Goal: Browse casually

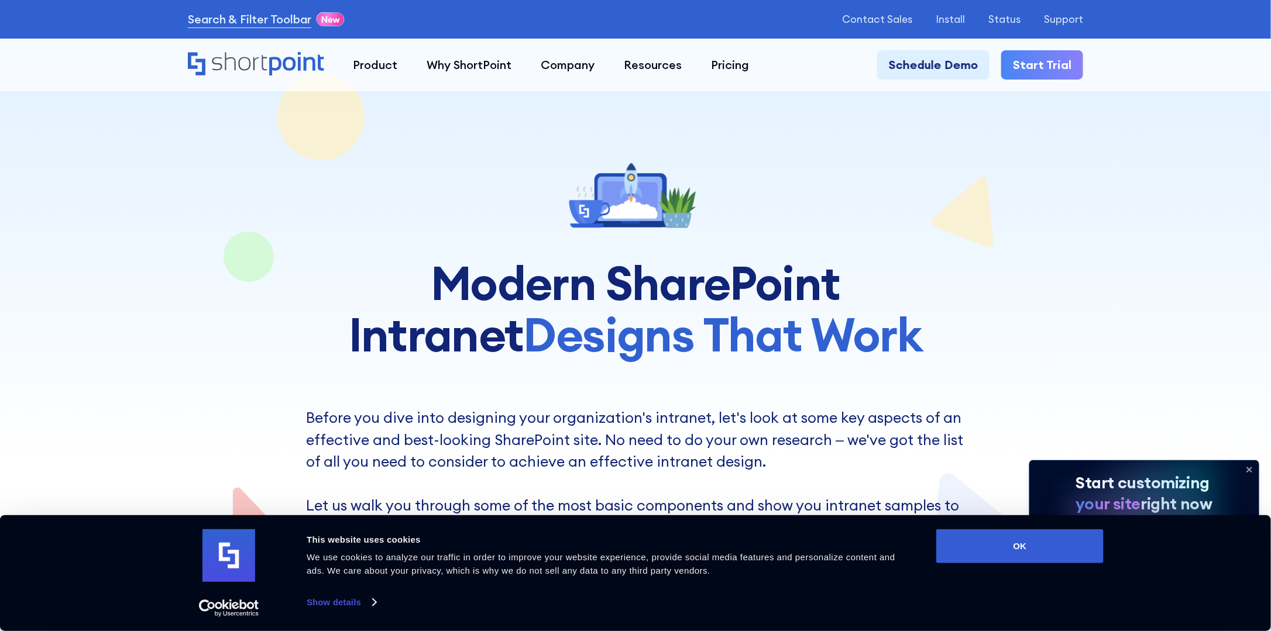
drag, startPoint x: 22, startPoint y: 106, endPoint x: 31, endPoint y: 112, distance: 11.4
click at [22, 106] on div at bounding box center [635, 304] width 1271 height 609
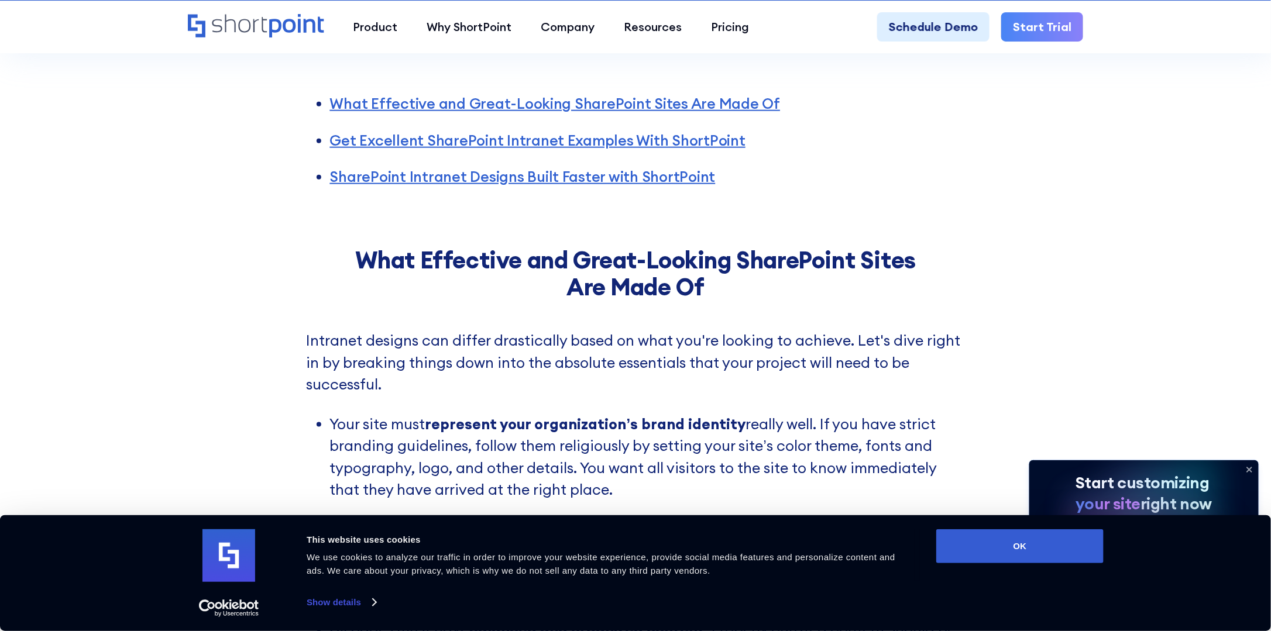
scroll to position [644, 0]
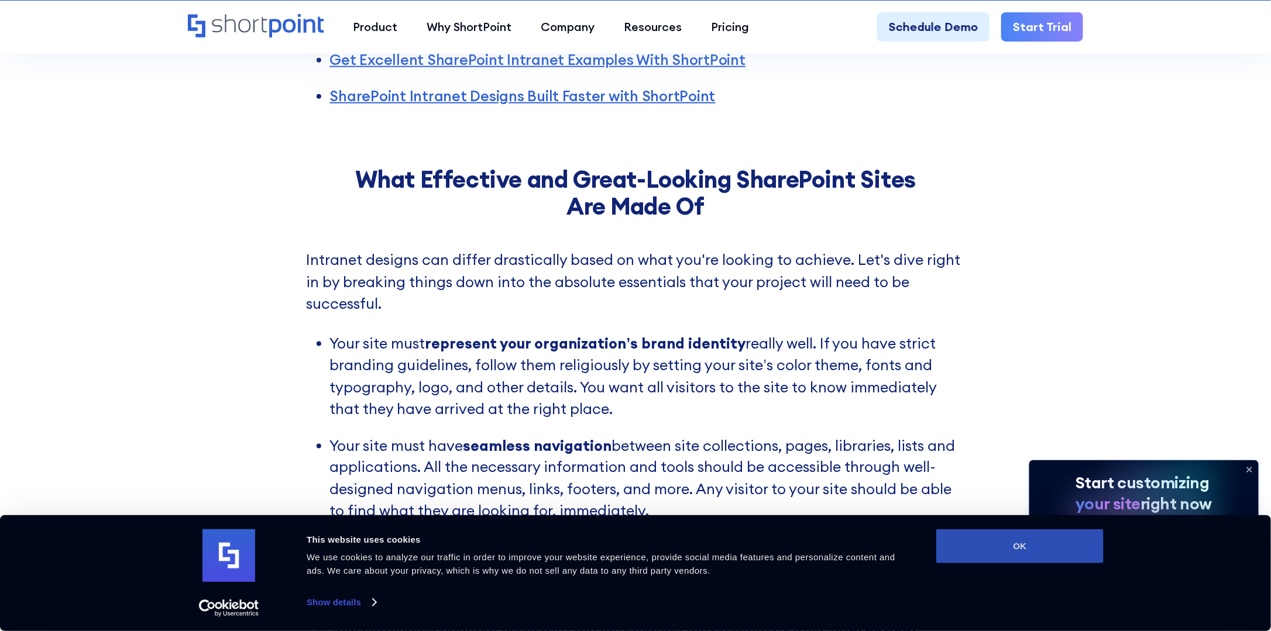
click at [1003, 535] on button "OK" at bounding box center [1019, 547] width 167 height 34
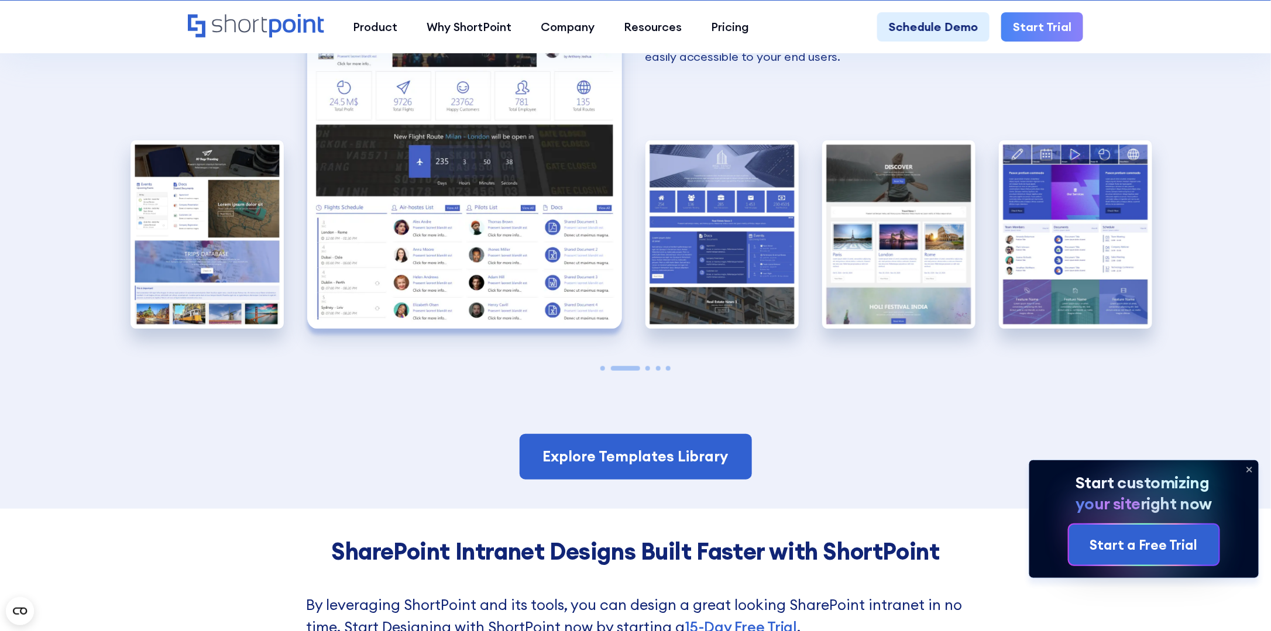
scroll to position [2399, 0]
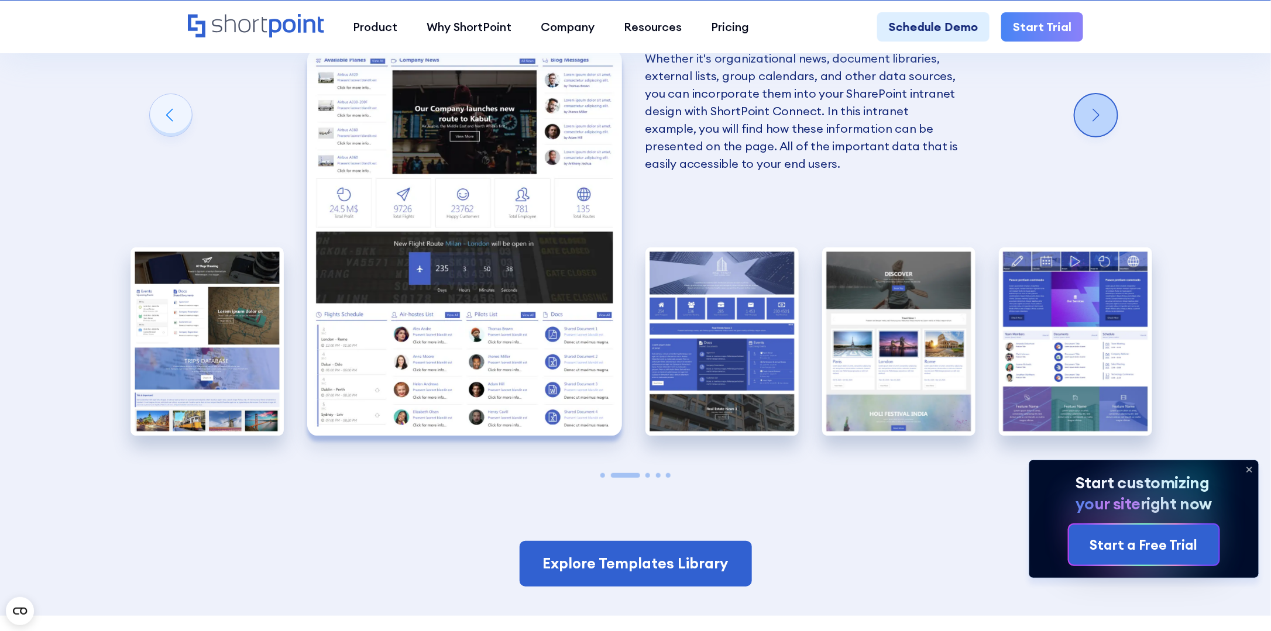
click at [1106, 98] on div "Next slide" at bounding box center [1096, 115] width 42 height 42
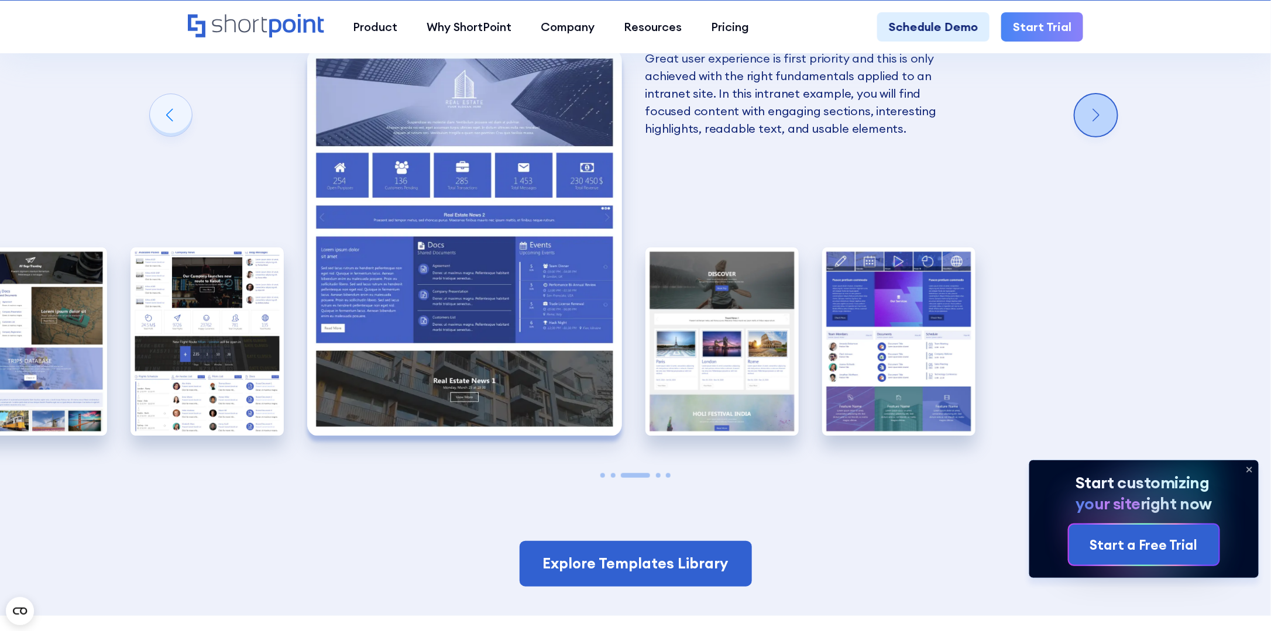
click at [1106, 98] on div "Next slide" at bounding box center [1096, 115] width 42 height 42
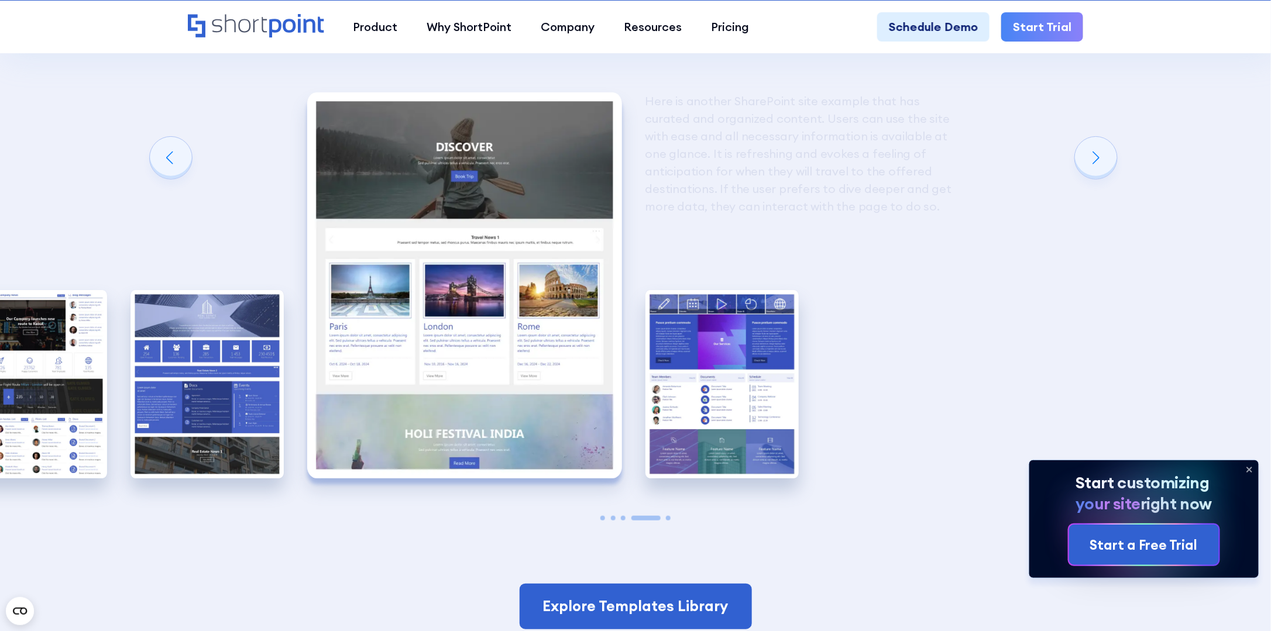
scroll to position [2340, 0]
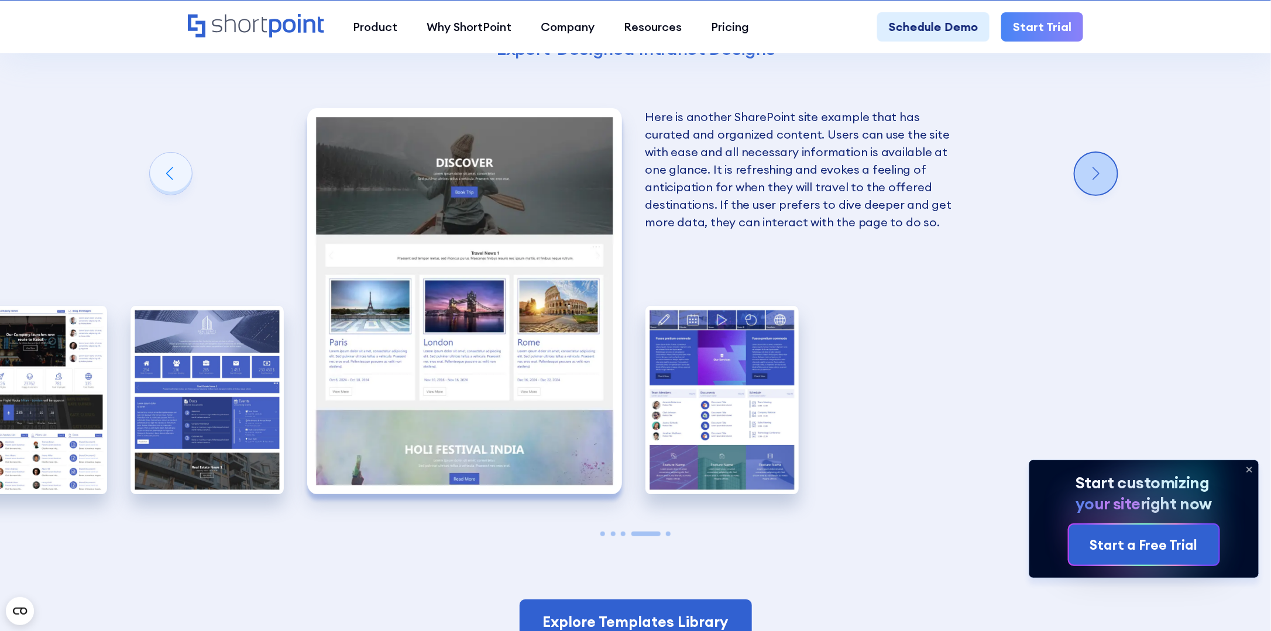
click at [1104, 181] on div "Next slide" at bounding box center [1096, 174] width 42 height 42
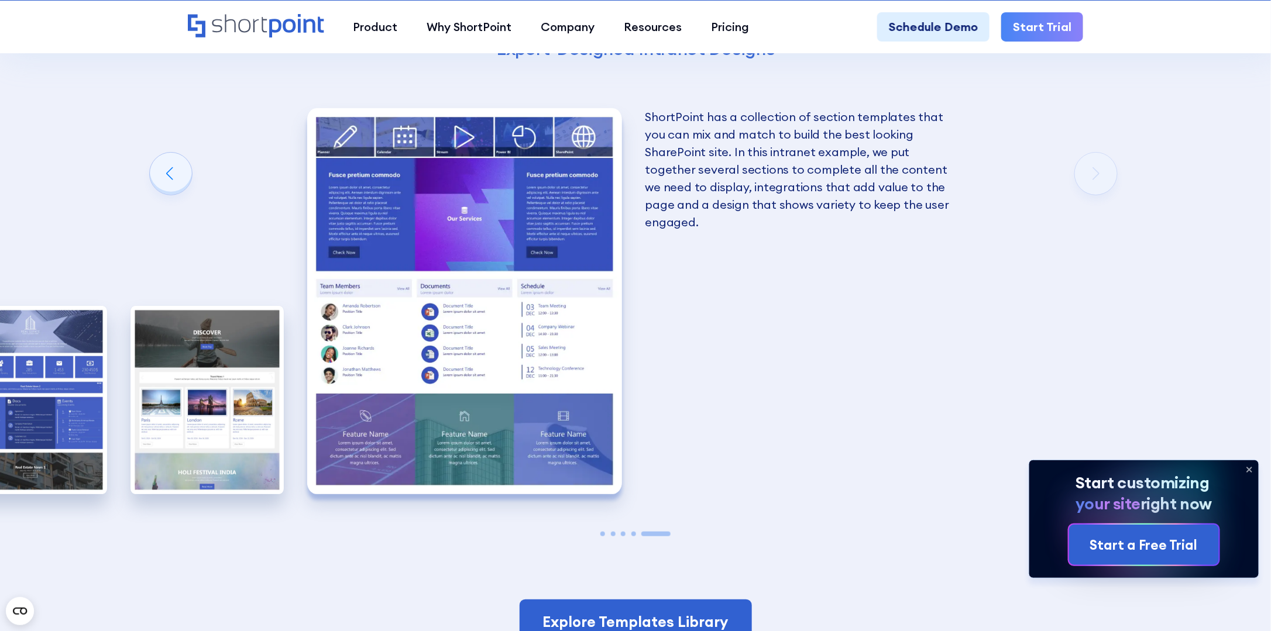
click at [1254, 471] on icon at bounding box center [1249, 469] width 19 height 19
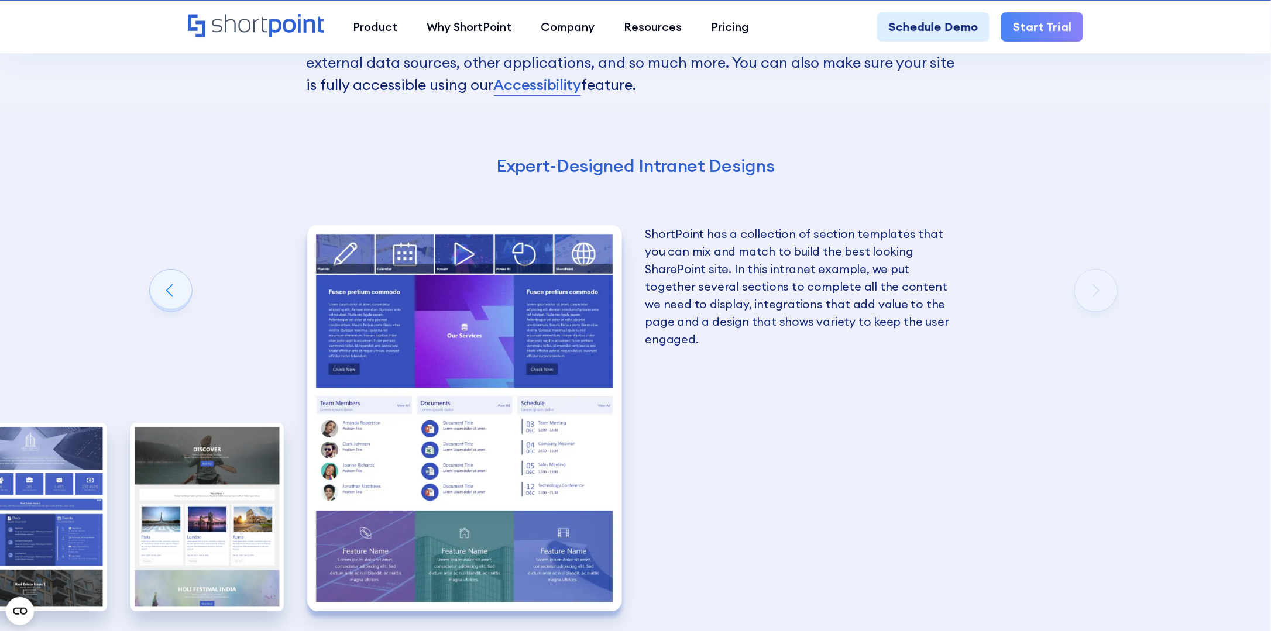
scroll to position [2282, 0]
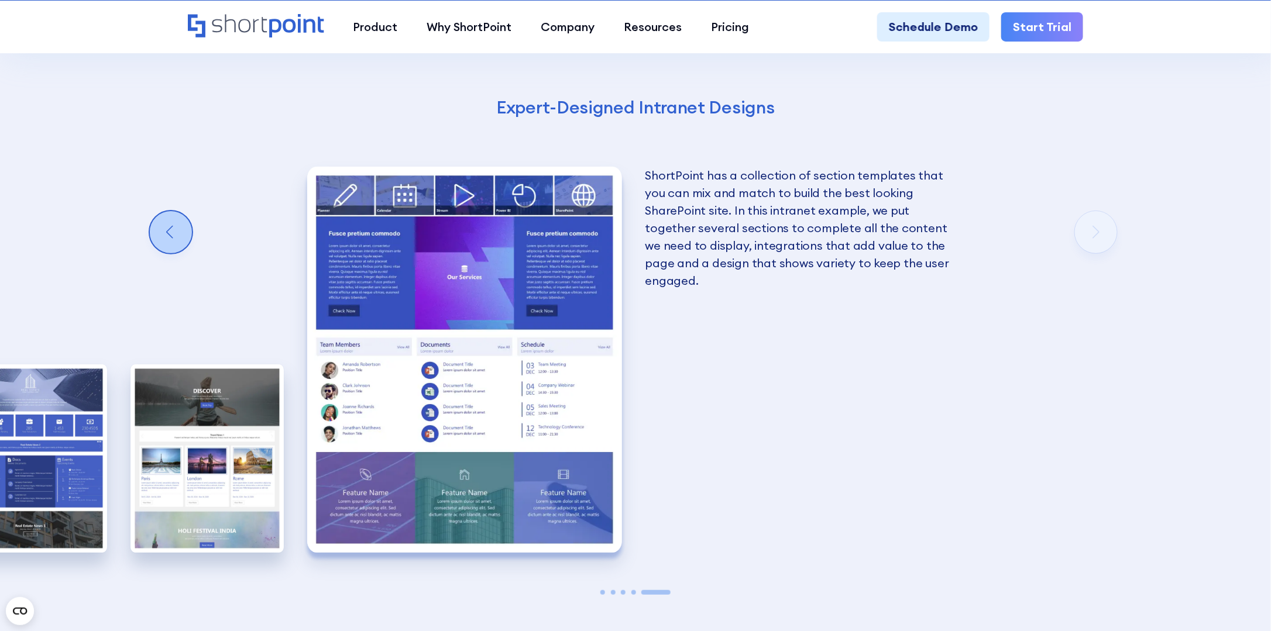
click at [160, 225] on div "Previous slide" at bounding box center [171, 232] width 42 height 42
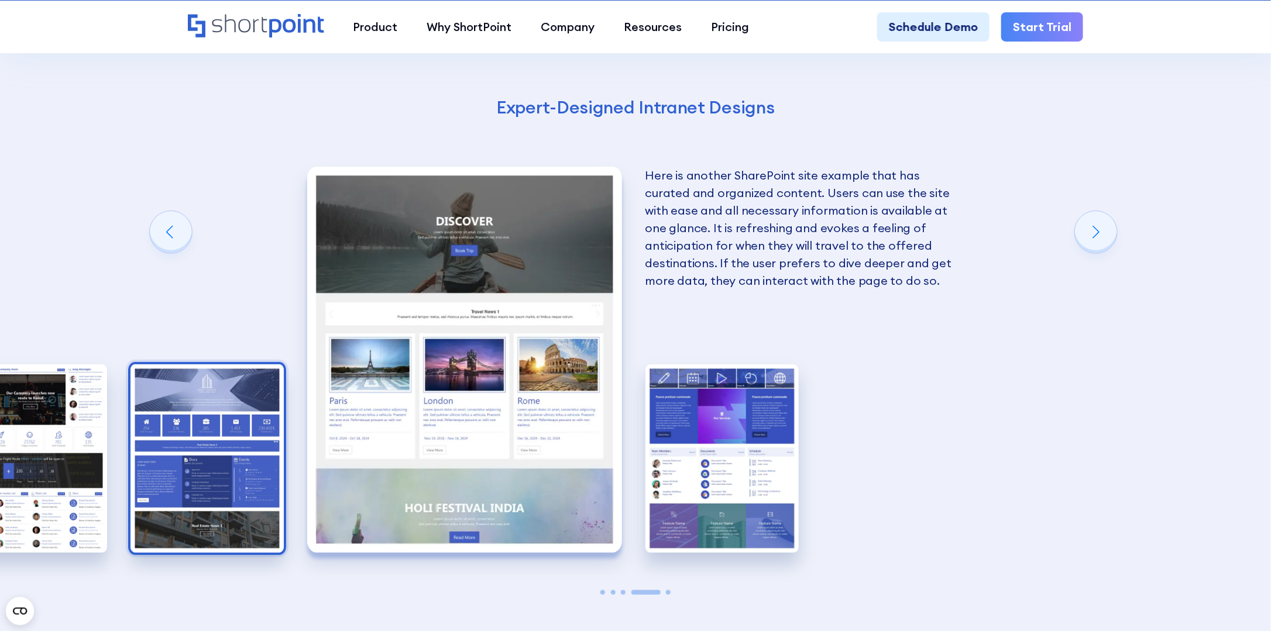
click at [190, 424] on img "3 / 5" at bounding box center [206, 459] width 153 height 188
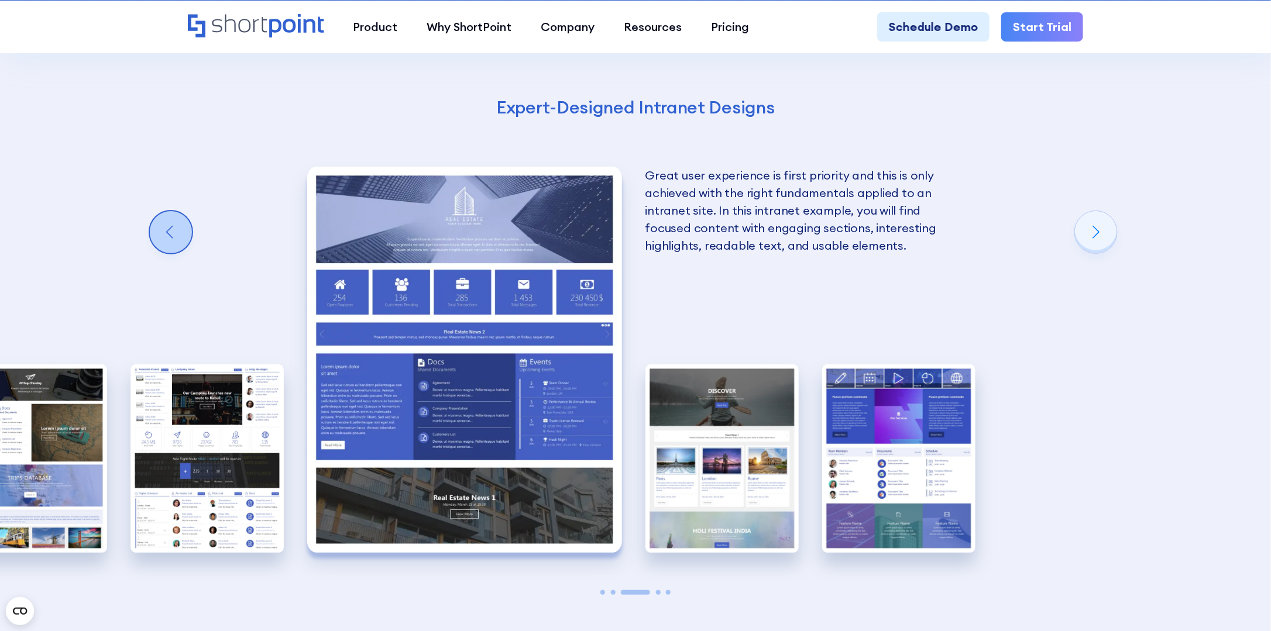
click at [173, 230] on div "Previous slide" at bounding box center [171, 232] width 42 height 42
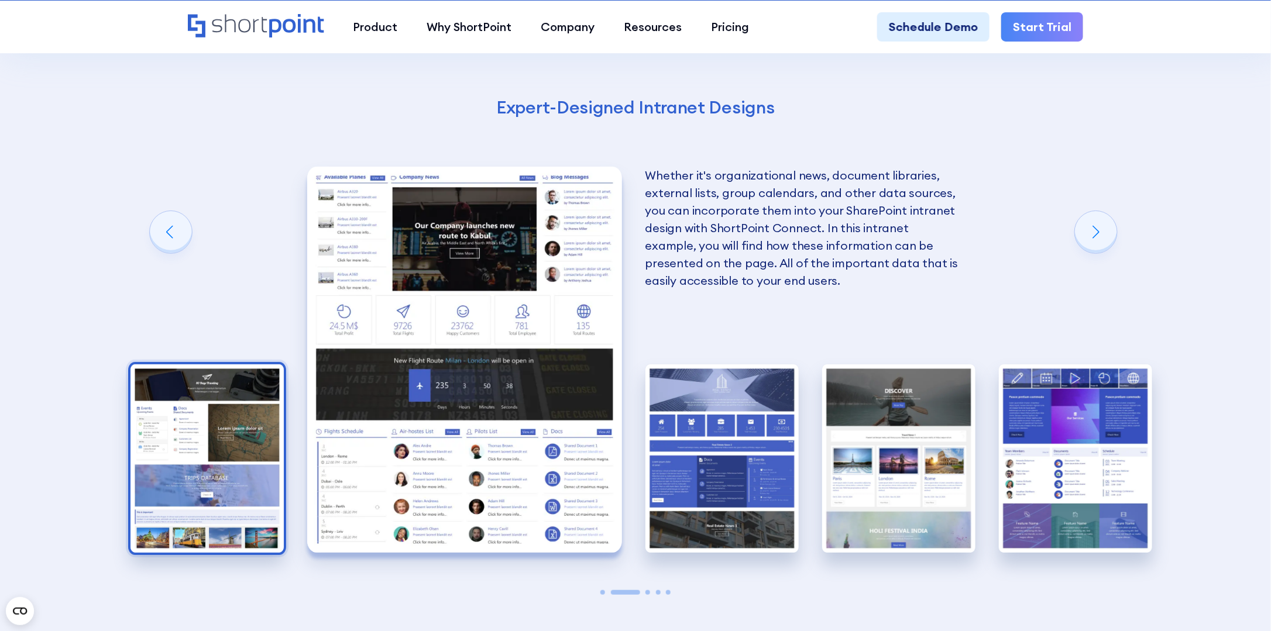
click at [261, 387] on img "1 / 5" at bounding box center [206, 459] width 153 height 188
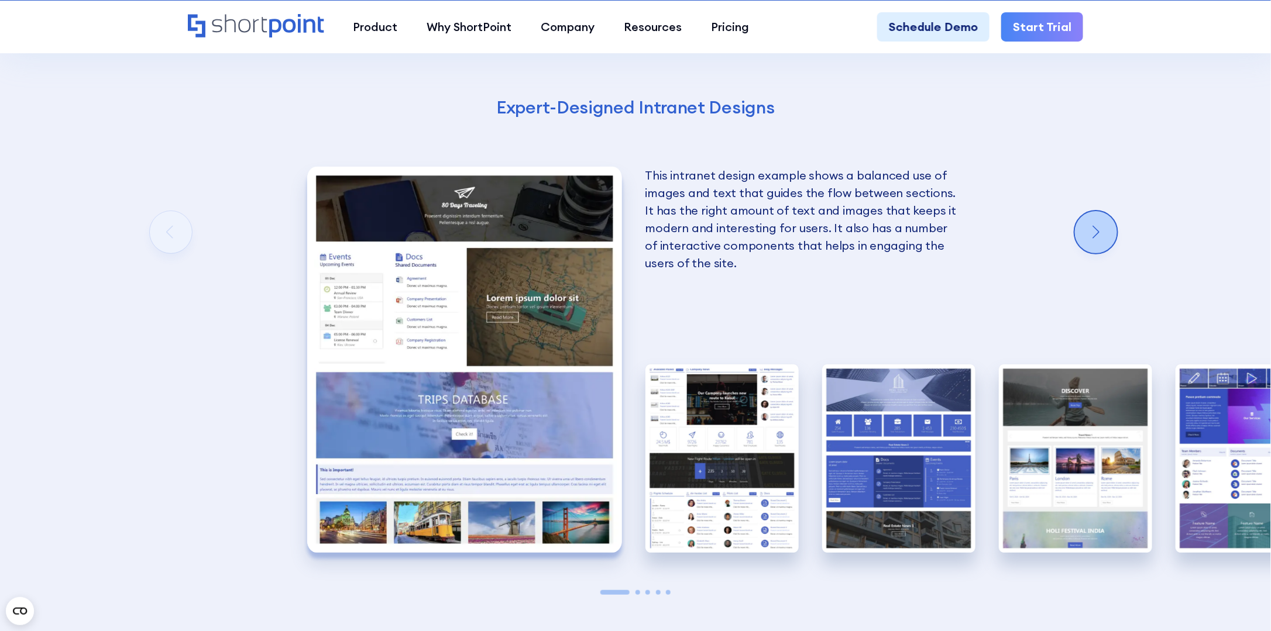
click at [1092, 222] on div "Next slide" at bounding box center [1096, 232] width 42 height 42
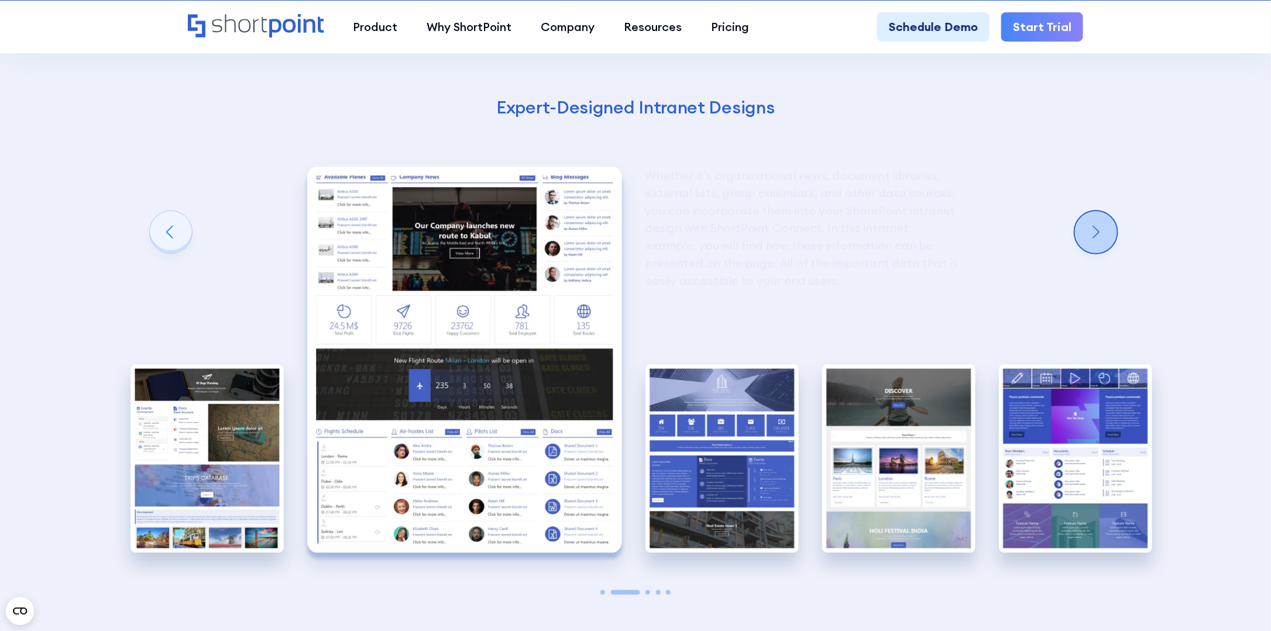
click at [1092, 222] on div "Next slide" at bounding box center [1096, 232] width 42 height 42
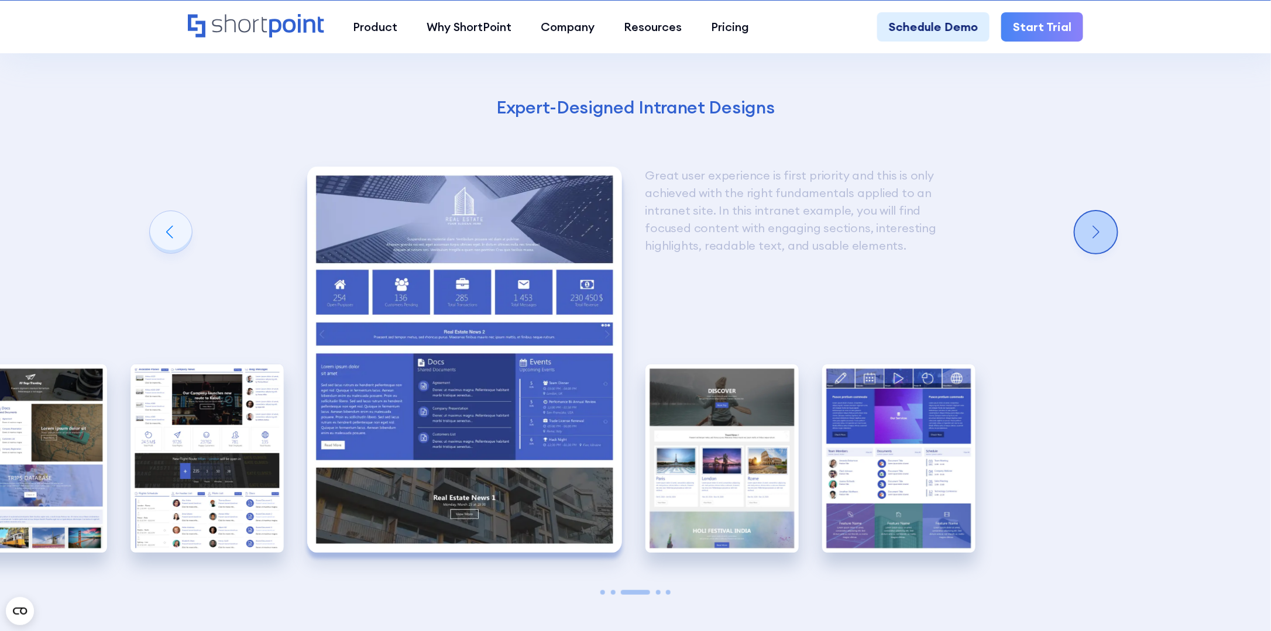
click at [1092, 222] on div "Next slide" at bounding box center [1096, 232] width 42 height 42
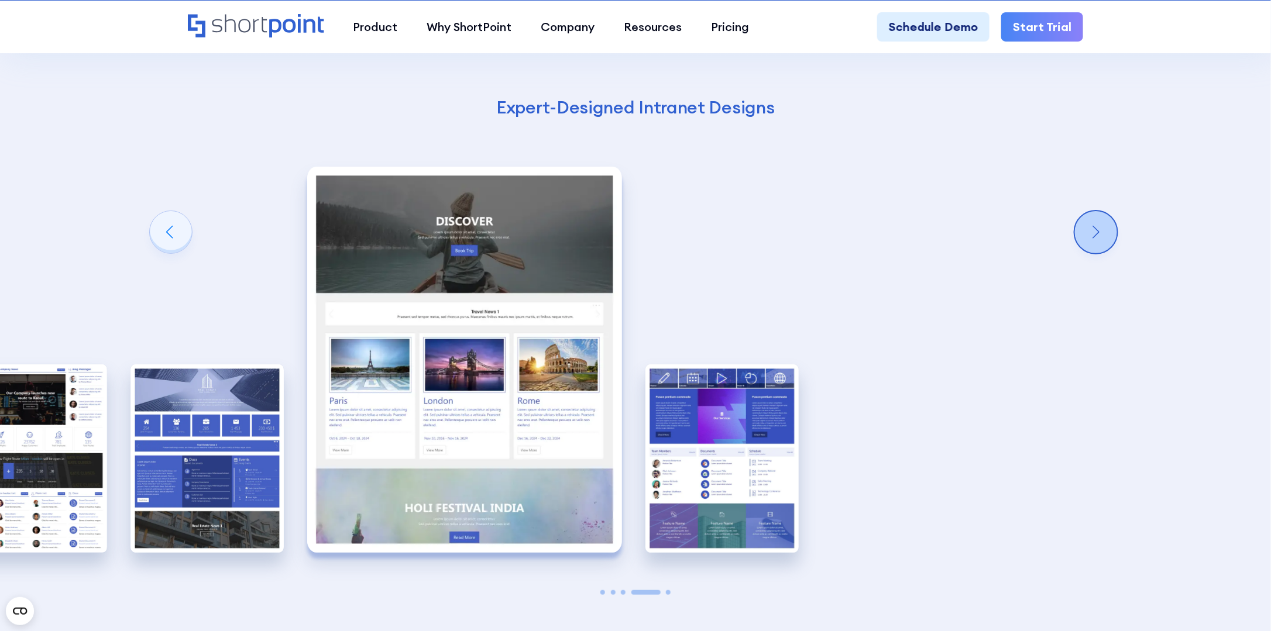
click at [1092, 222] on div "Next slide" at bounding box center [1096, 232] width 42 height 42
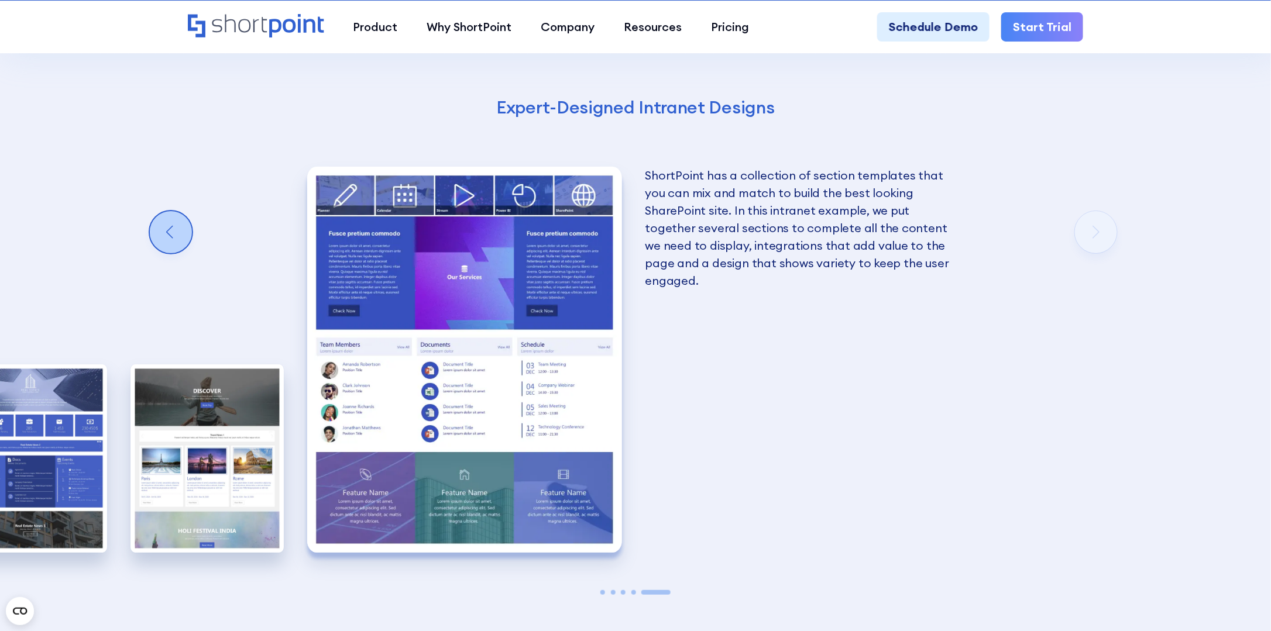
click at [158, 232] on div "Previous slide" at bounding box center [171, 232] width 42 height 42
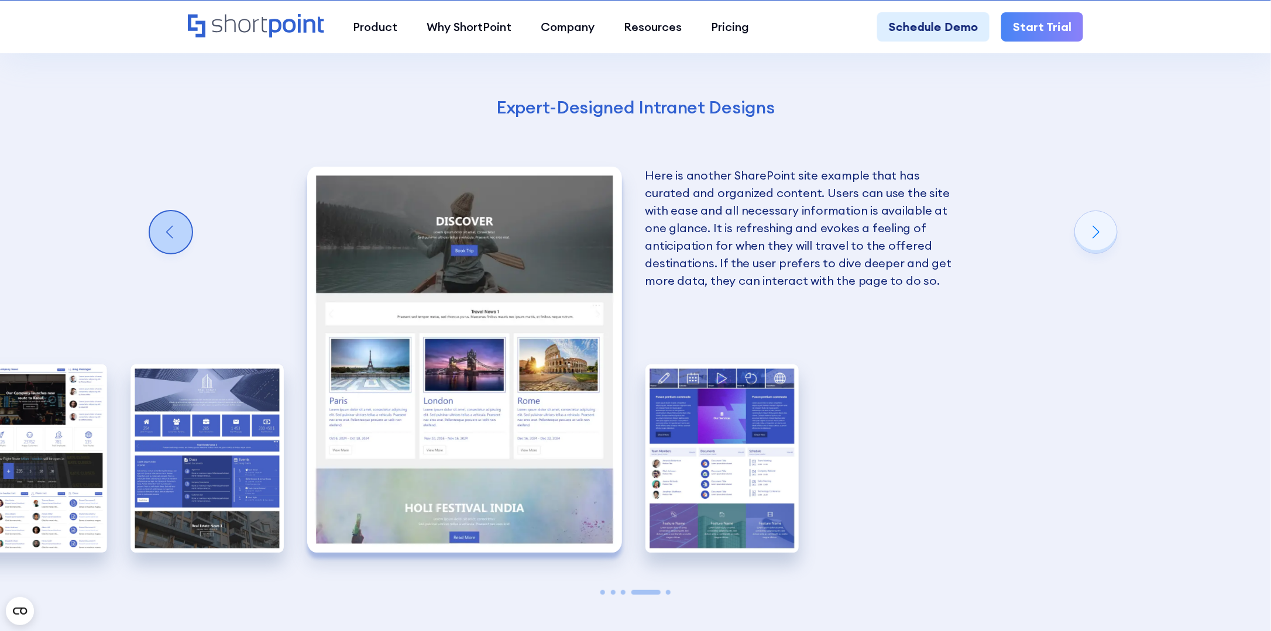
click at [158, 232] on div "Previous slide" at bounding box center [171, 232] width 42 height 42
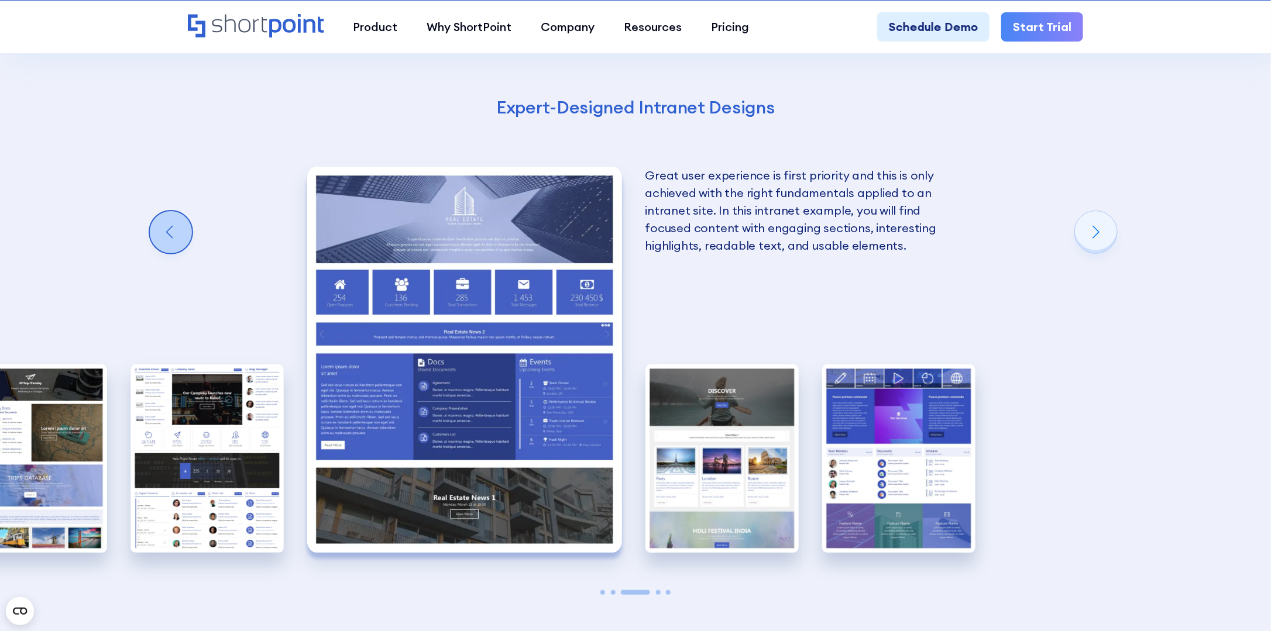
click at [158, 232] on div "Previous slide" at bounding box center [171, 232] width 42 height 42
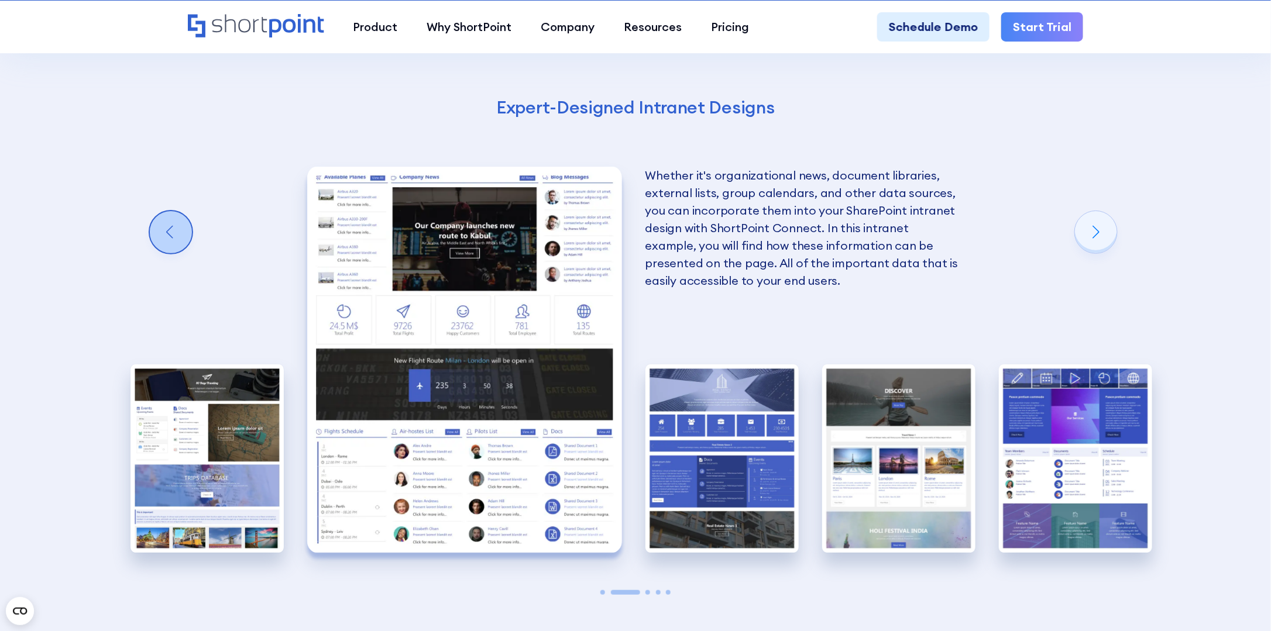
click at [158, 232] on div "Previous slide" at bounding box center [171, 232] width 42 height 42
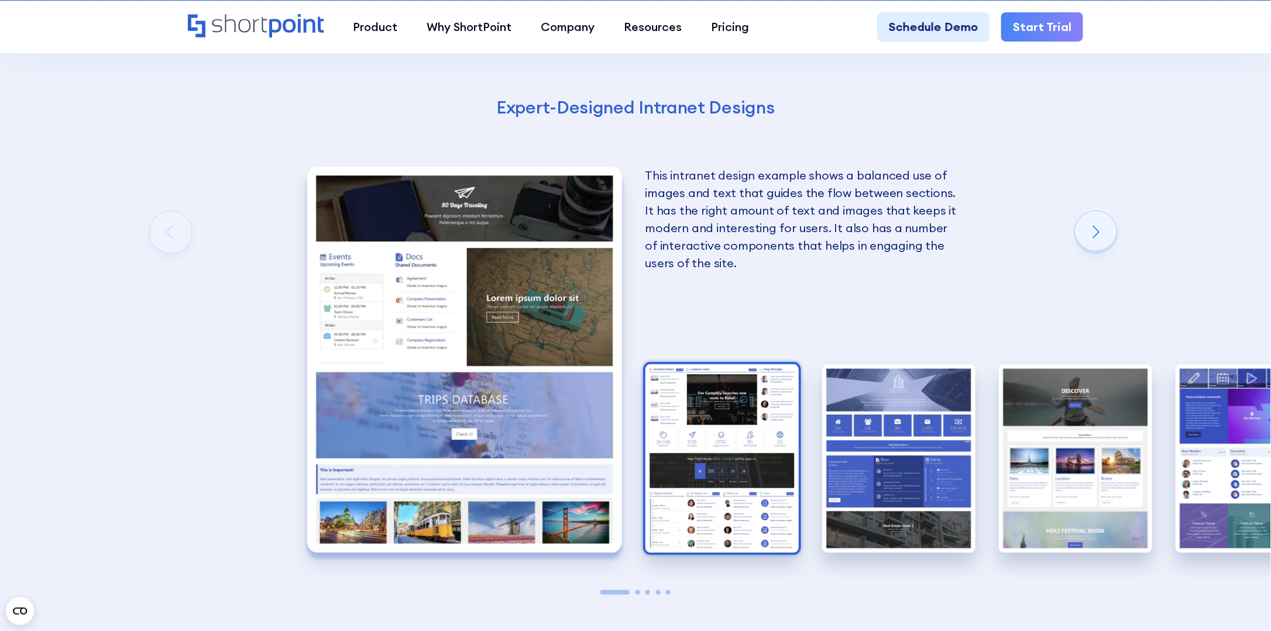
click at [693, 463] on img "2 / 5" at bounding box center [721, 459] width 153 height 188
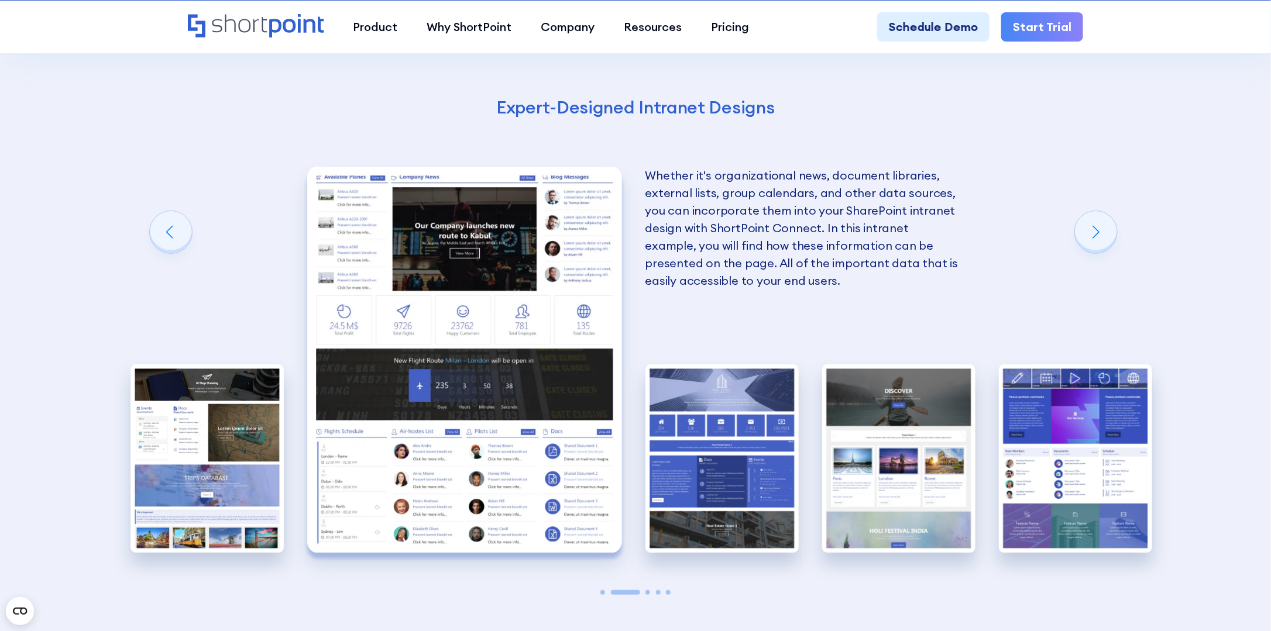
click at [441, 262] on img "2 / 5" at bounding box center [464, 360] width 315 height 386
click at [738, 419] on img "3 / 5" at bounding box center [721, 459] width 153 height 188
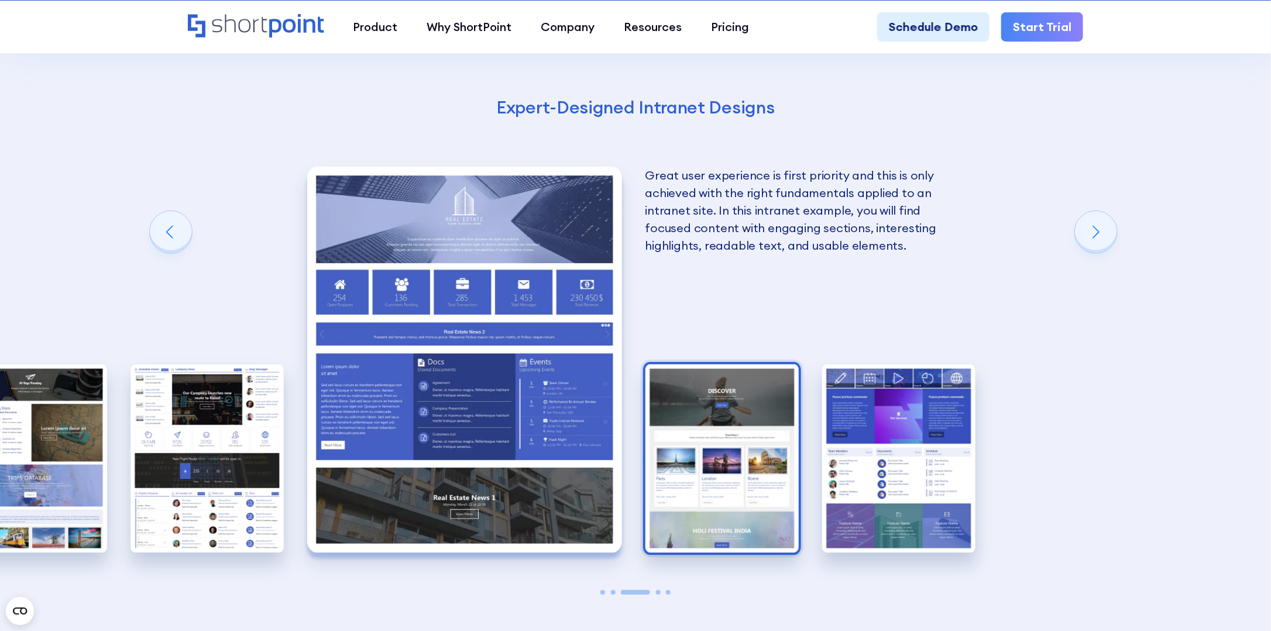
click at [737, 419] on img "4 / 5" at bounding box center [721, 459] width 153 height 188
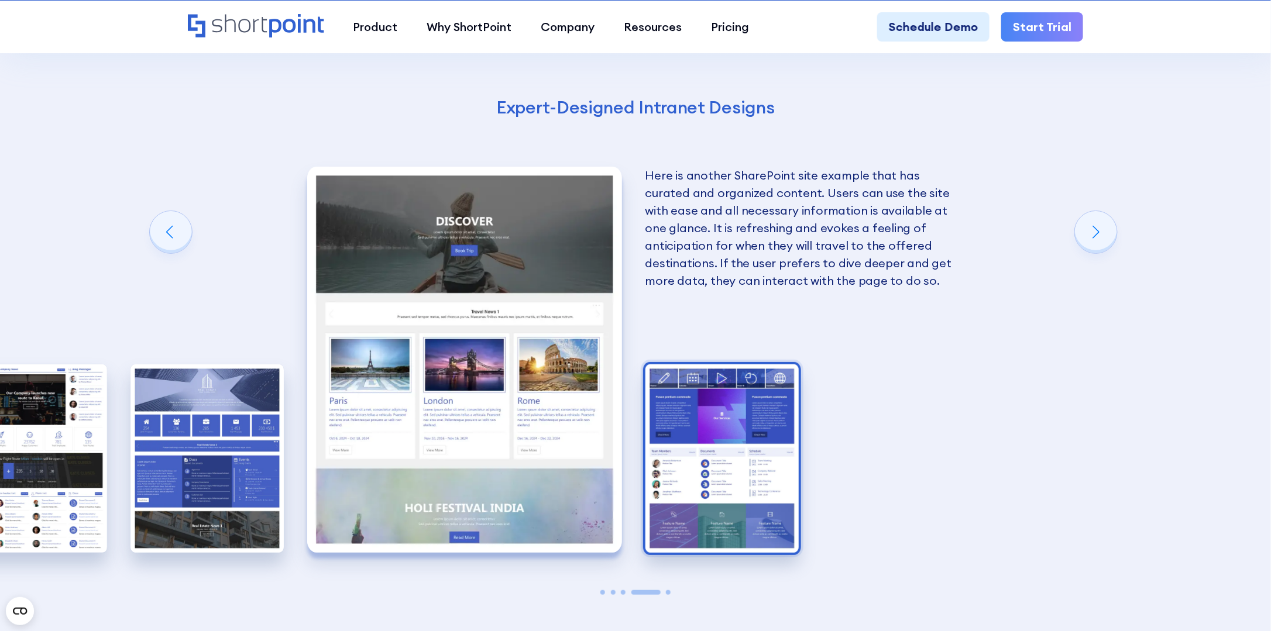
click at [752, 425] on img "5 / 5" at bounding box center [721, 459] width 153 height 188
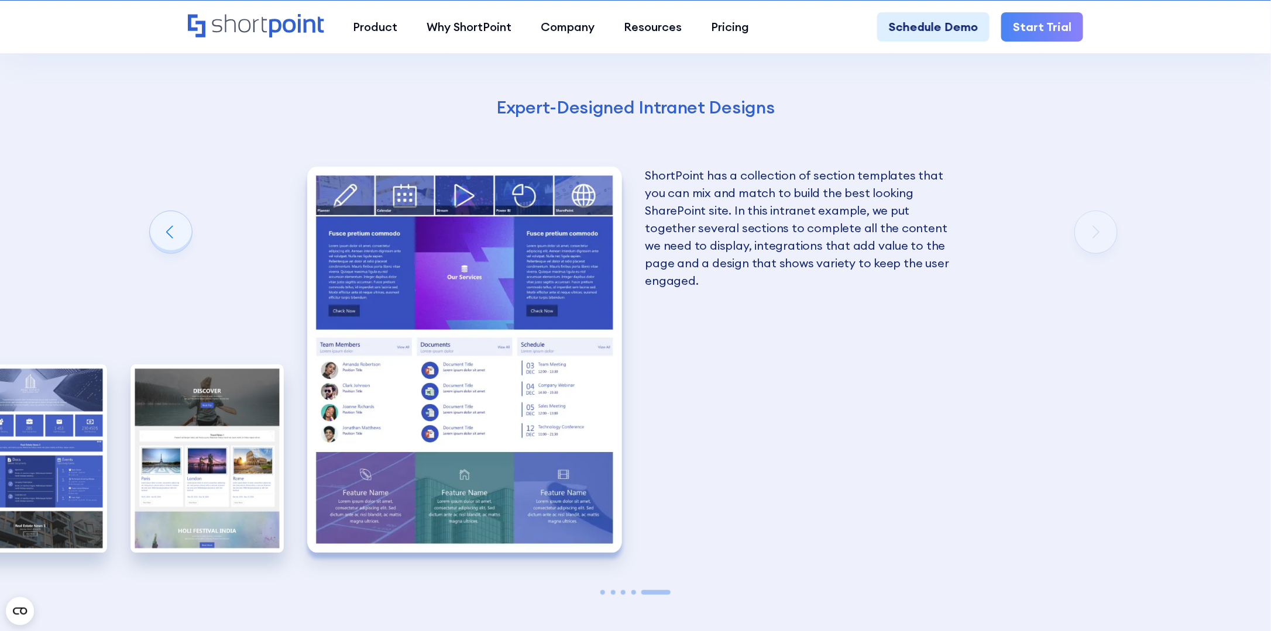
click at [1072, 236] on div "Get Excellent SharePoint Intranet Examples With ShortPoint Designing an excelle…" at bounding box center [635, 155] width 1271 height 1155
click at [1078, 237] on div "Get Excellent SharePoint Intranet Examples With ShortPoint Designing an excelle…" at bounding box center [635, 155] width 1271 height 1155
click at [1087, 238] on div "Get Excellent SharePoint Intranet Examples With ShortPoint Designing an excelle…" at bounding box center [635, 155] width 1271 height 1155
click at [185, 232] on div "Previous slide" at bounding box center [171, 232] width 42 height 42
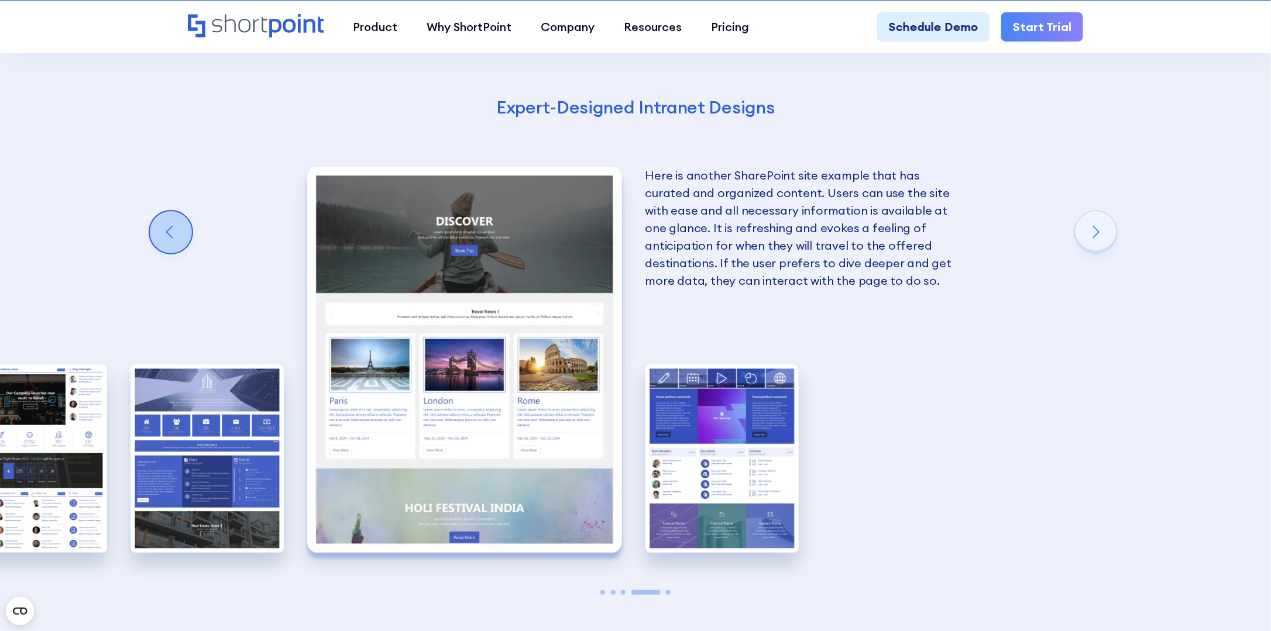
click at [185, 231] on div "Previous slide" at bounding box center [171, 232] width 42 height 42
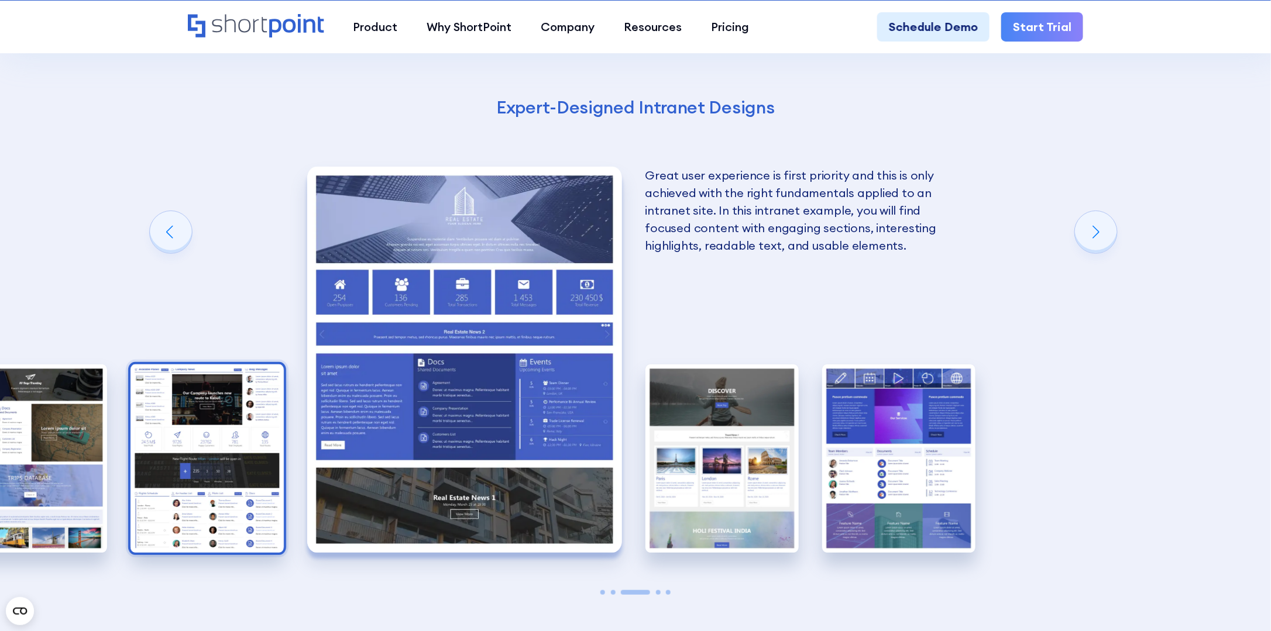
click at [243, 469] on img "2 / 5" at bounding box center [206, 459] width 153 height 188
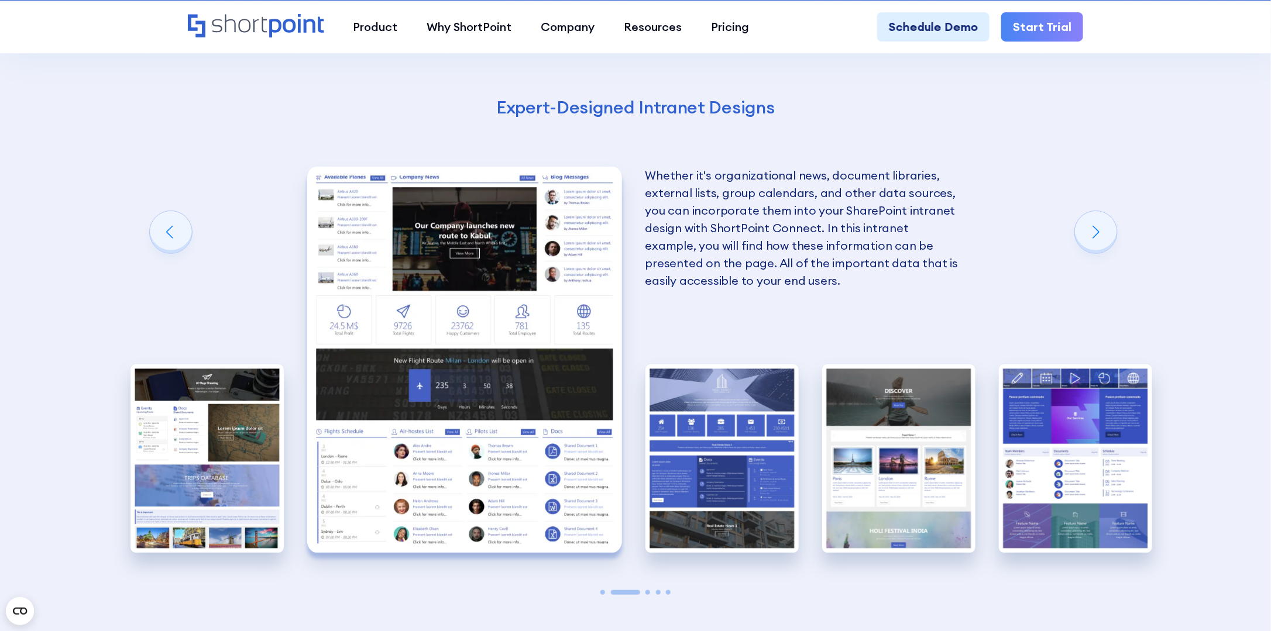
click at [394, 284] on img "2 / 5" at bounding box center [464, 360] width 315 height 386
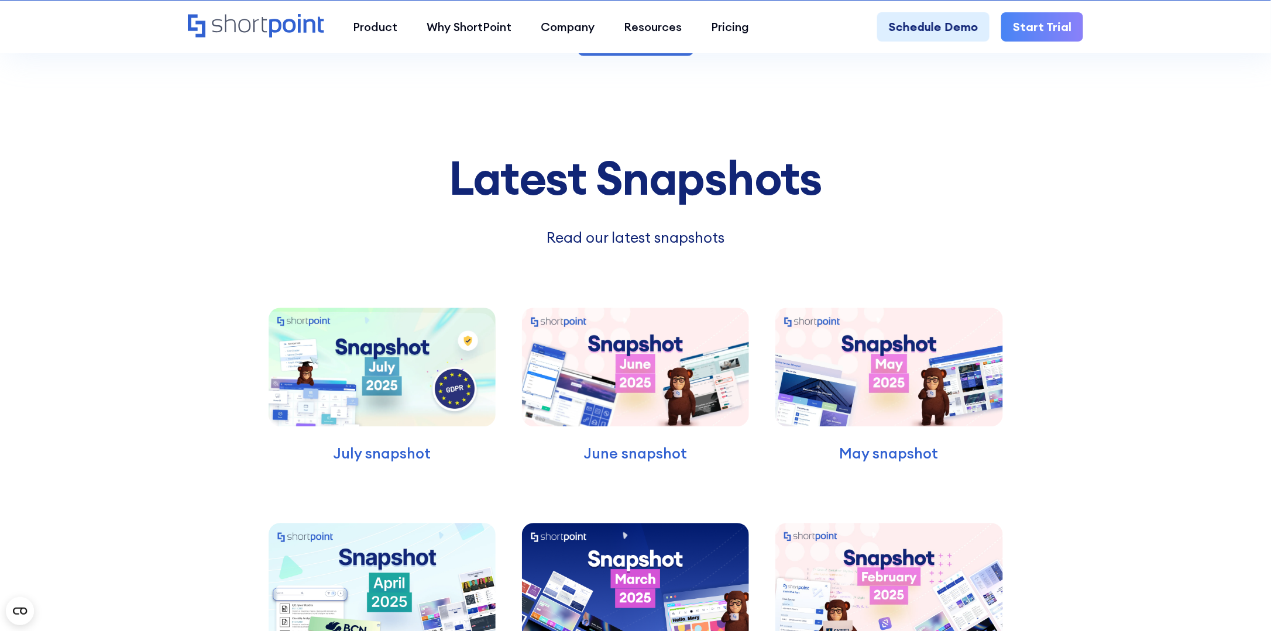
scroll to position [3569, 0]
